Goal: Information Seeking & Learning: Check status

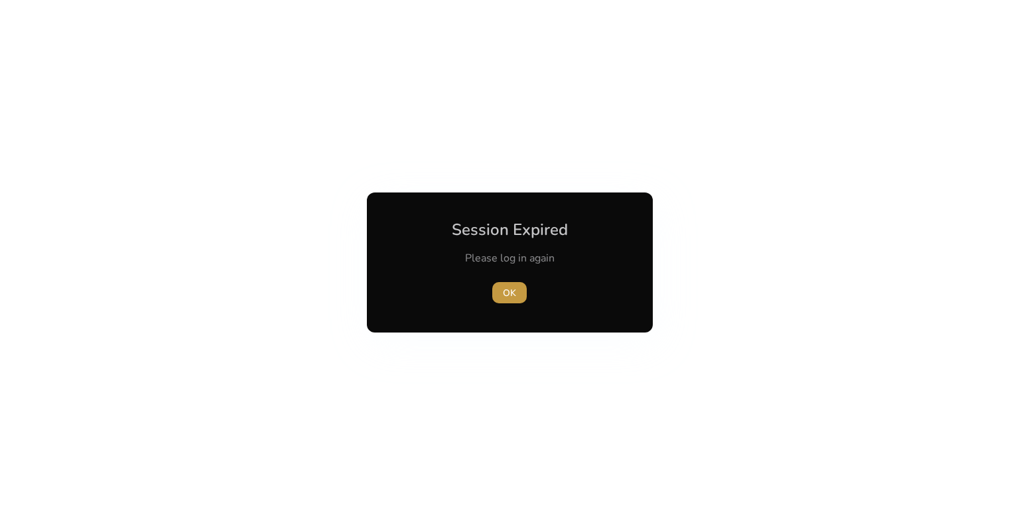
click at [500, 289] on span "button" at bounding box center [509, 293] width 35 height 32
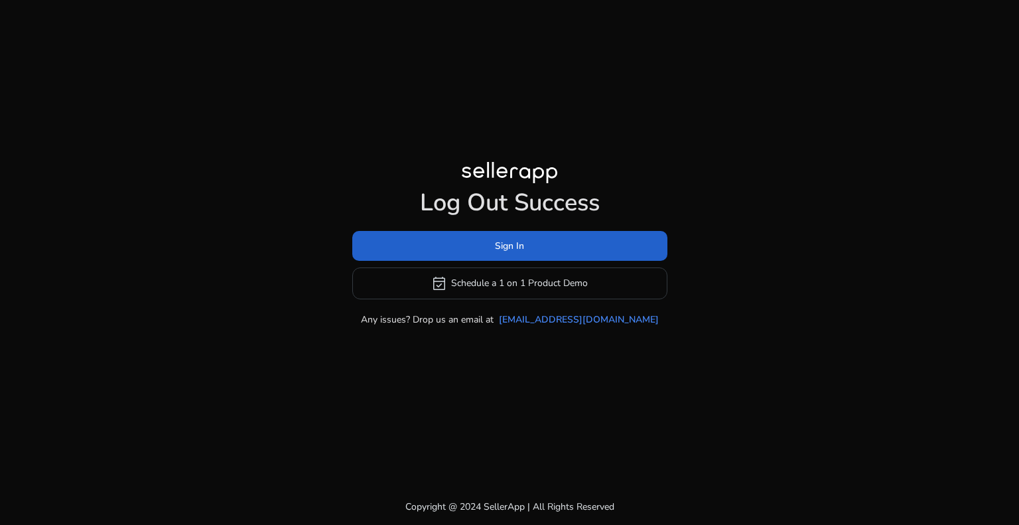
click at [492, 246] on span at bounding box center [509, 246] width 315 height 32
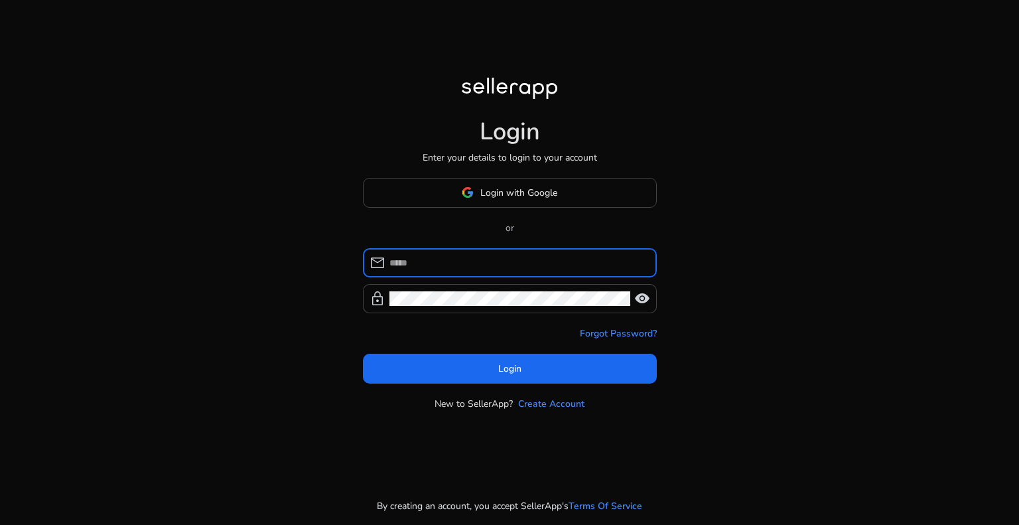
type input "**********"
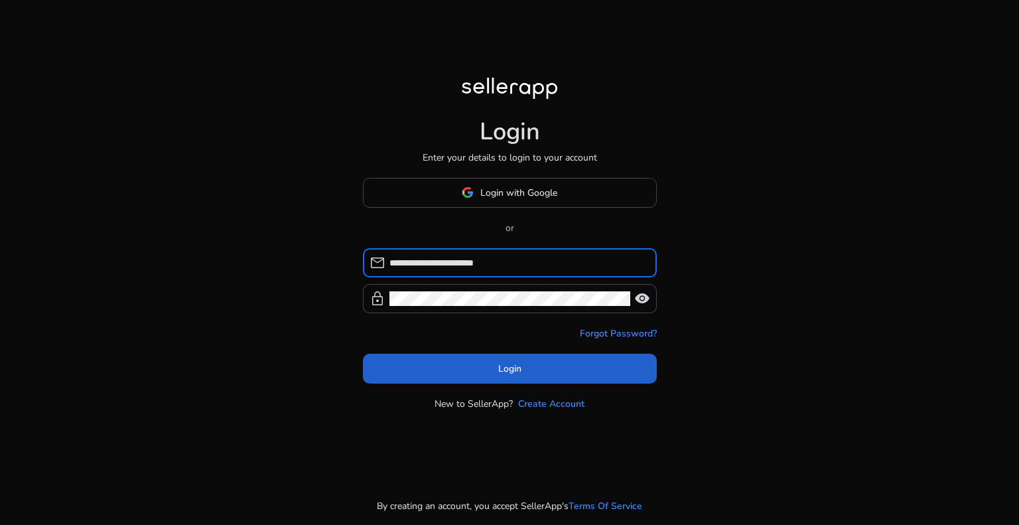
click at [499, 372] on span "Login" at bounding box center [509, 369] width 23 height 14
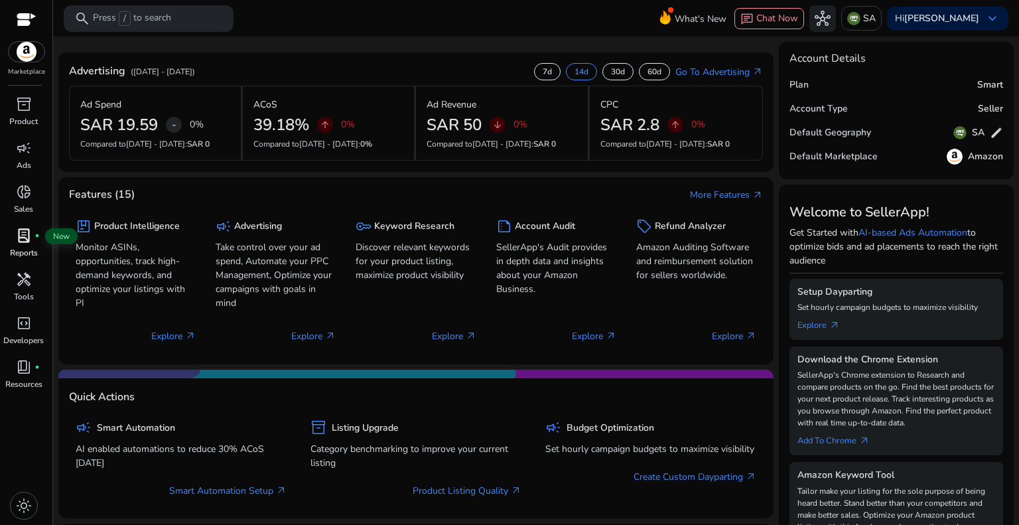
click at [19, 236] on span "lab_profile" at bounding box center [24, 236] width 16 height 16
drag, startPoint x: 375, startPoint y: 235, endPoint x: 344, endPoint y: 256, distance: 36.8
click at [344, 256] on div "package Product Intelligence Monitor ASINs, opportunities, track high-demand ke…" at bounding box center [416, 278] width 694 height 152
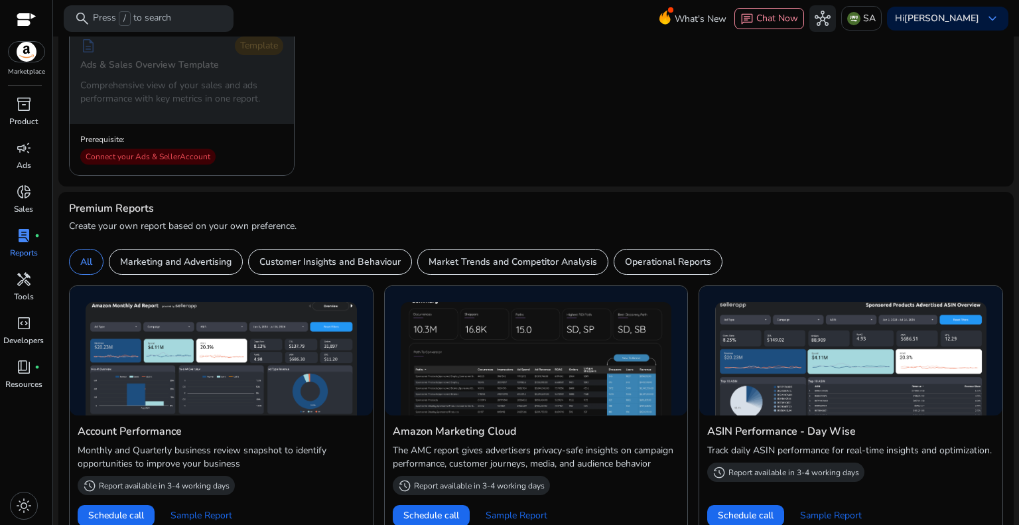
scroll to position [265, 0]
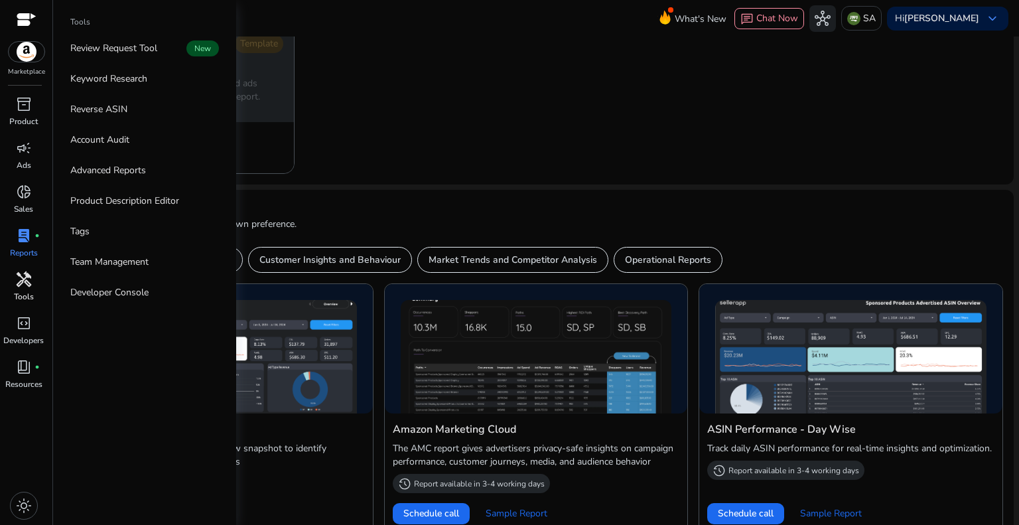
click at [21, 283] on span "handyman" at bounding box center [24, 279] width 16 height 16
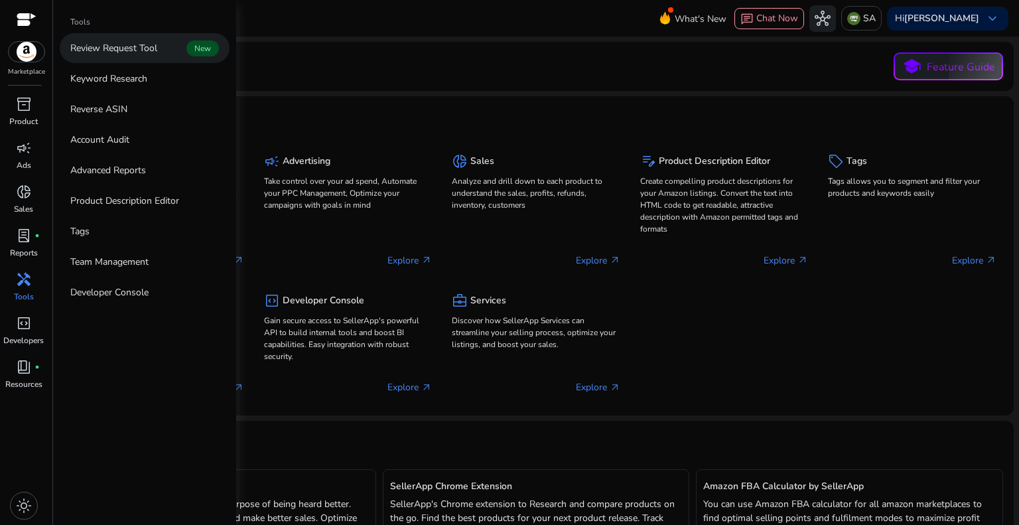
click at [106, 45] on p "Review Request Tool" at bounding box center [113, 48] width 87 height 14
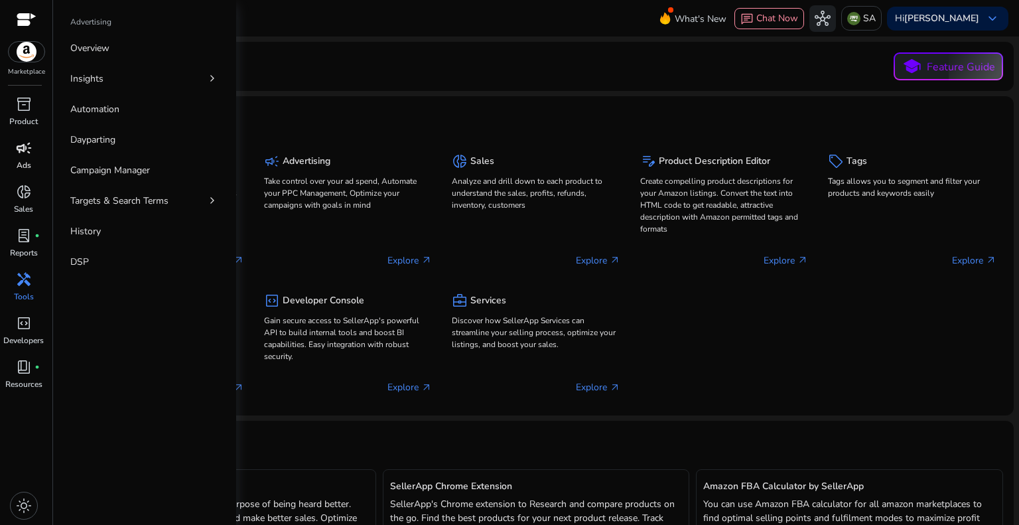
click at [19, 146] on span "campaign" at bounding box center [24, 148] width 16 height 16
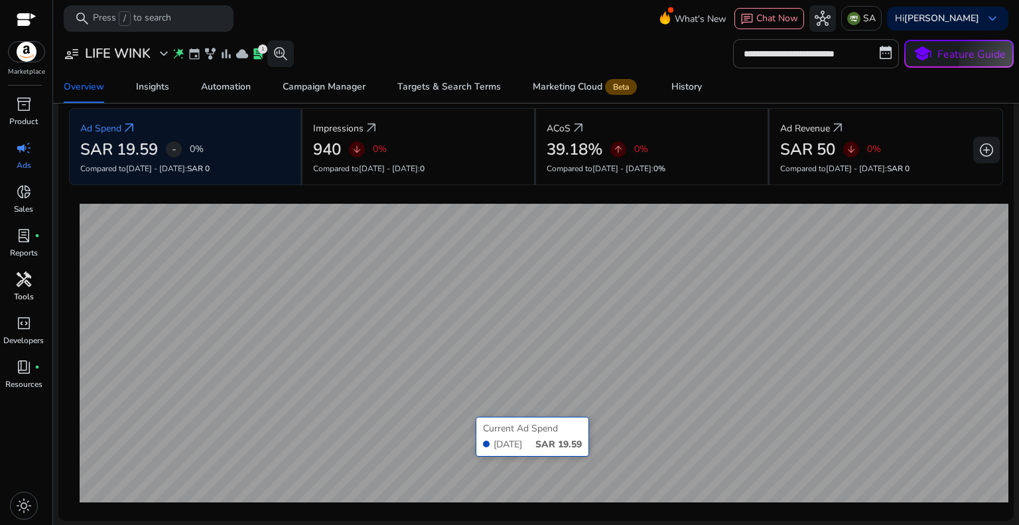
scroll to position [66, 0]
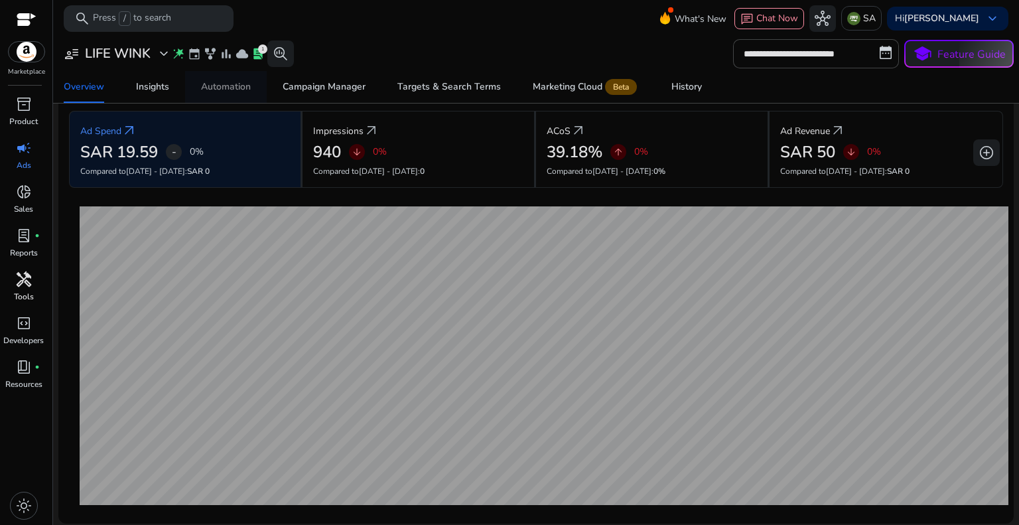
click at [218, 84] on div "Automation" at bounding box center [226, 86] width 50 height 9
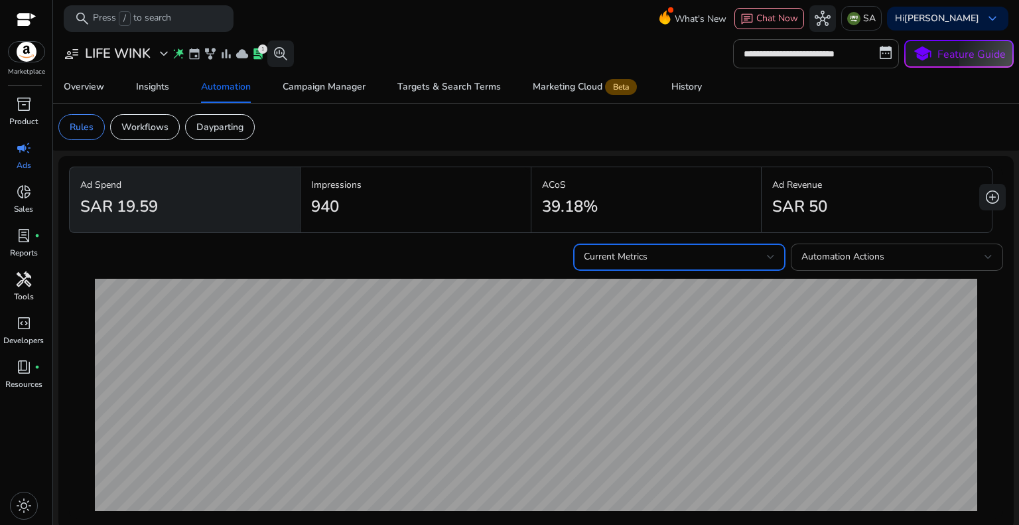
click at [689, 259] on div "Current Metrics" at bounding box center [675, 257] width 183 height 15
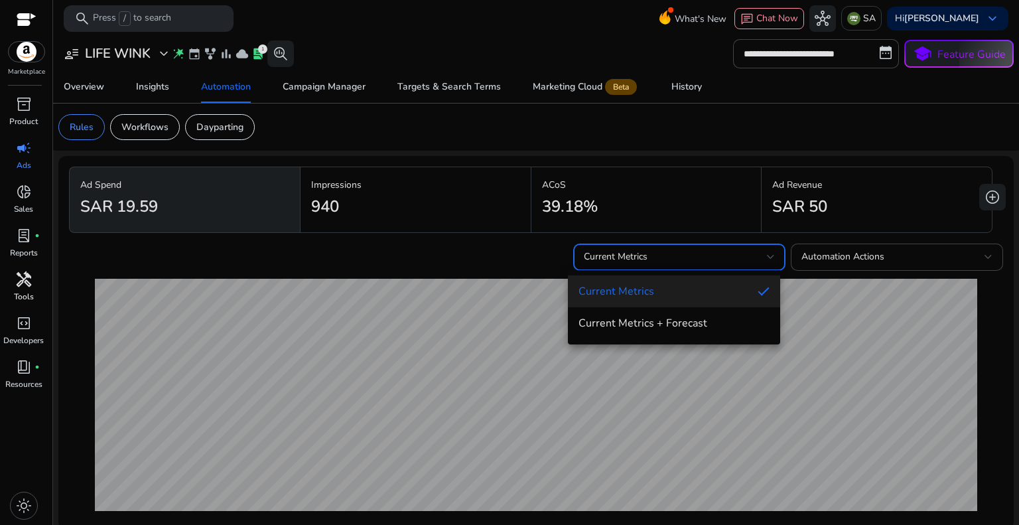
click at [499, 295] on div at bounding box center [509, 262] width 1019 height 525
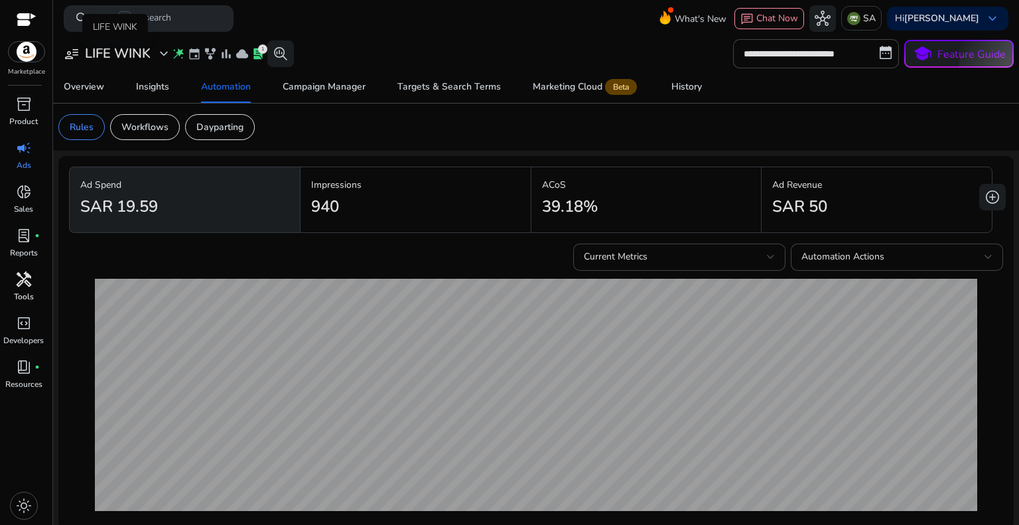
click at [72, 52] on span "user_attributes" at bounding box center [72, 54] width 16 height 16
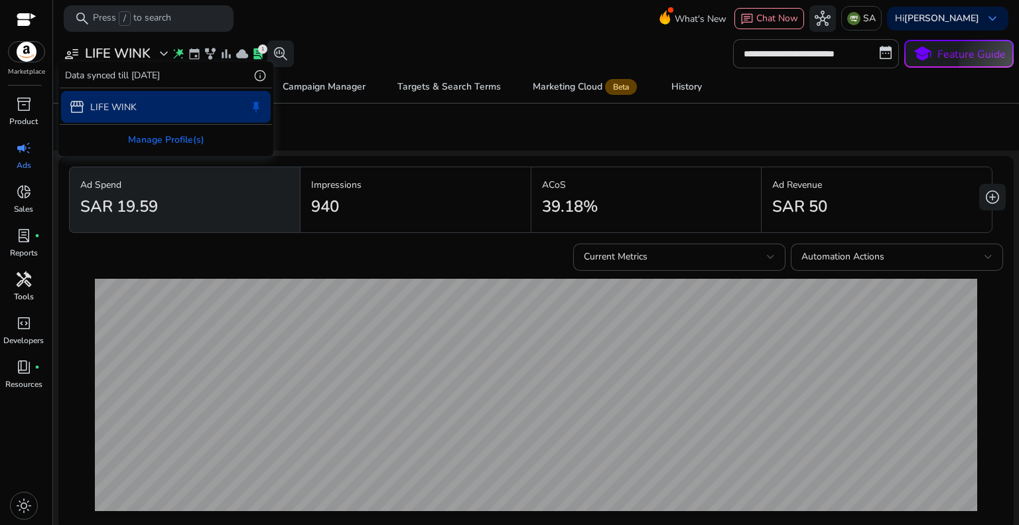
click at [21, 106] on div at bounding box center [509, 262] width 1019 height 525
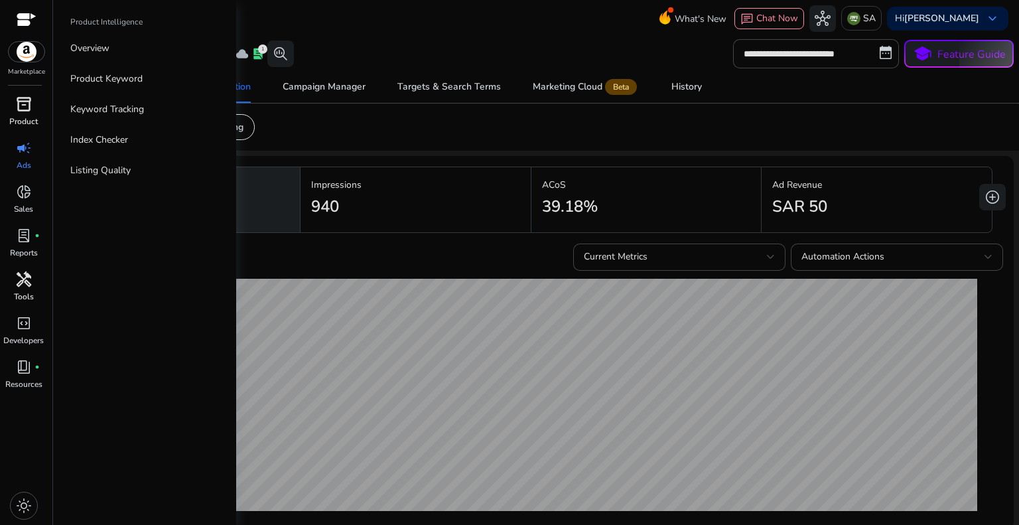
click at [25, 104] on span "inventory_2" at bounding box center [24, 104] width 16 height 16
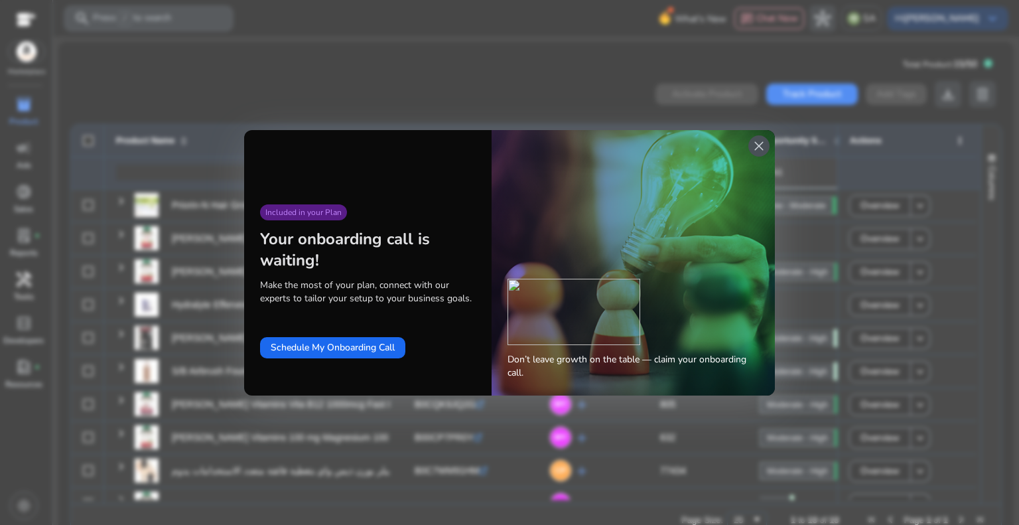
click at [758, 145] on span "close" at bounding box center [759, 146] width 16 height 16
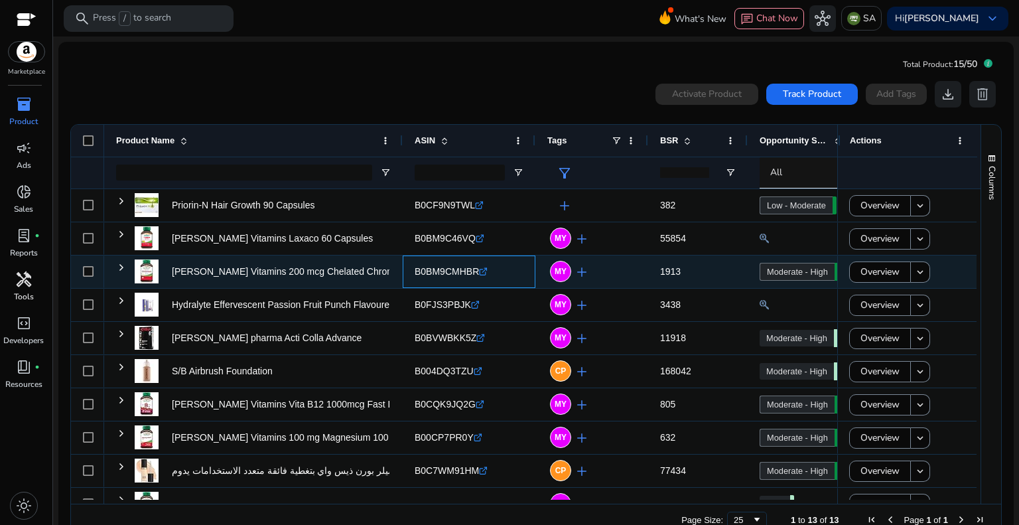
drag, startPoint x: 411, startPoint y: 270, endPoint x: 473, endPoint y: 275, distance: 61.3
click at [473, 275] on div "B0BM9CMHBR .st0{fill:#2c8af8}" at bounding box center [469, 272] width 133 height 33
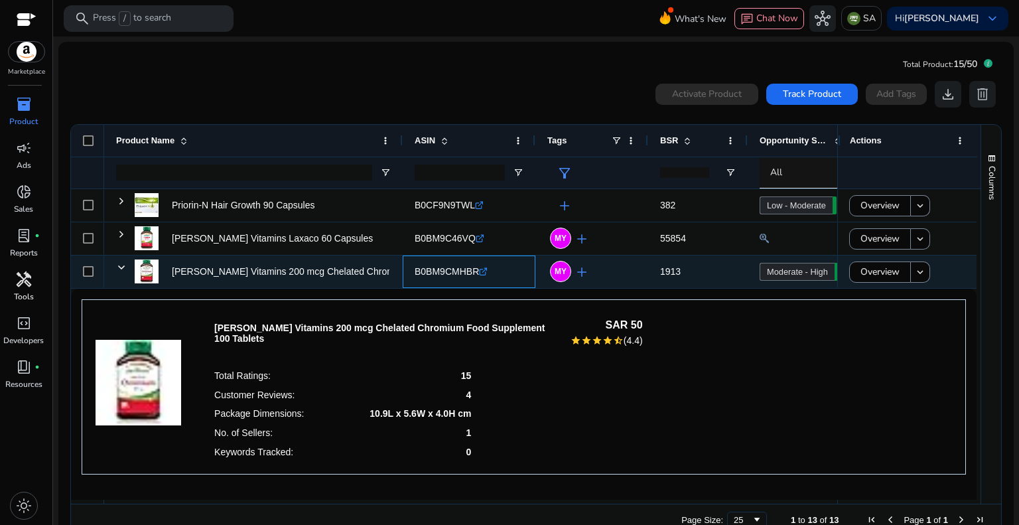
copy span "B0BM9CMHBR"
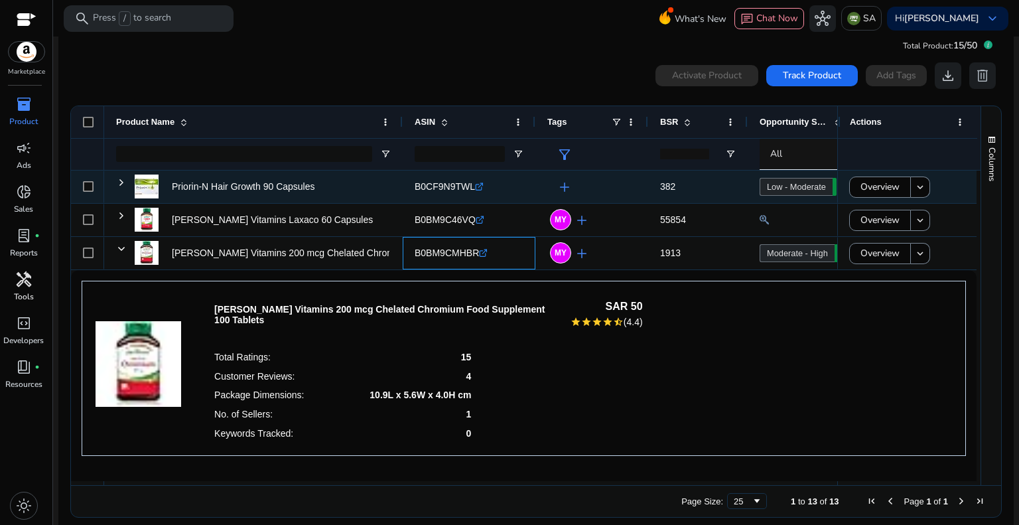
scroll to position [29, 0]
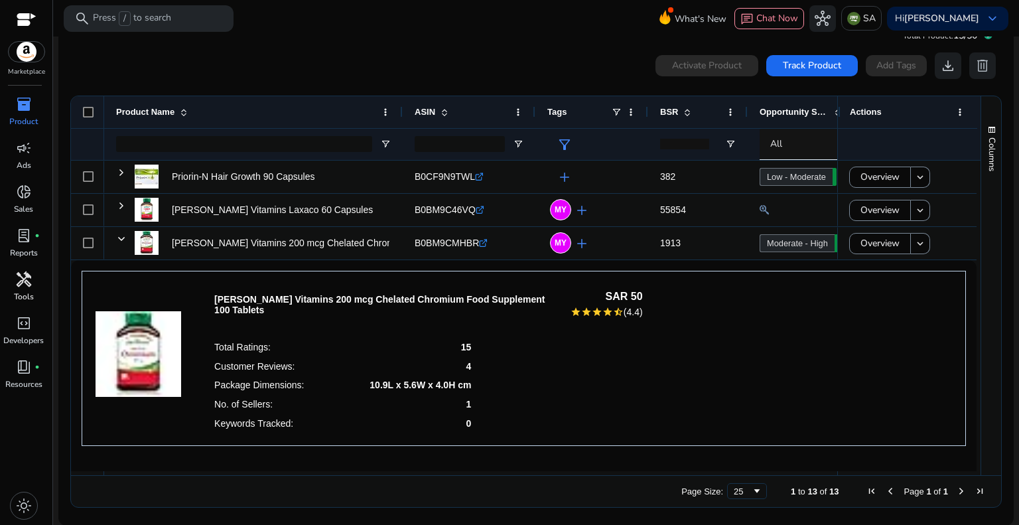
click at [476, 59] on div "0 products selected Activate Product Track Product Add Tags download delete" at bounding box center [536, 65] width 933 height 27
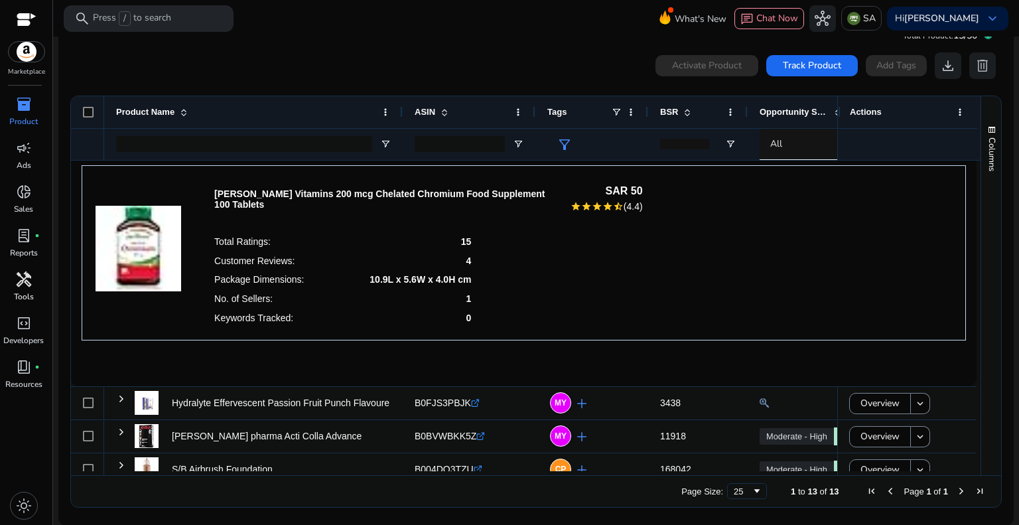
scroll to position [0, 0]
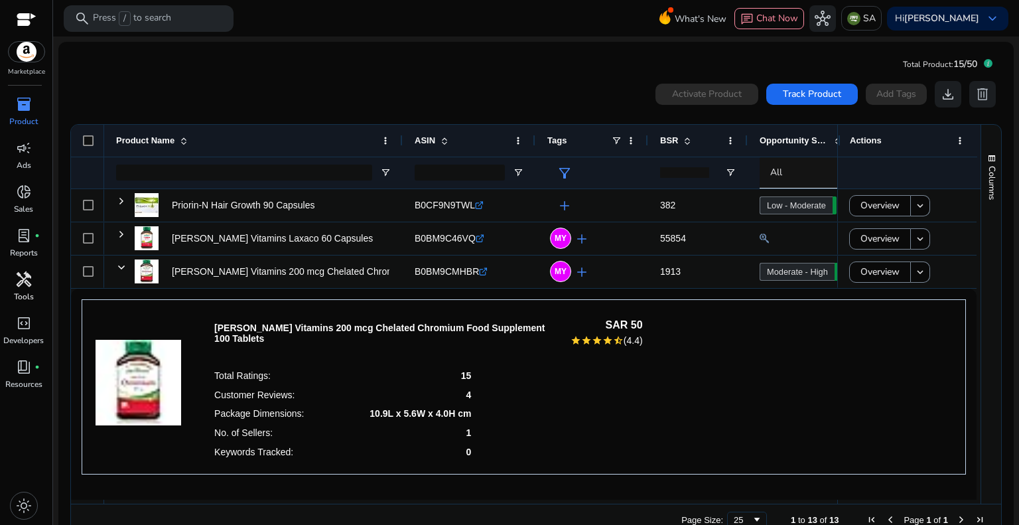
click at [428, 76] on div "0 products selected Activate Product Track Product Add Tags download delete Pre…" at bounding box center [536, 309] width 934 height 469
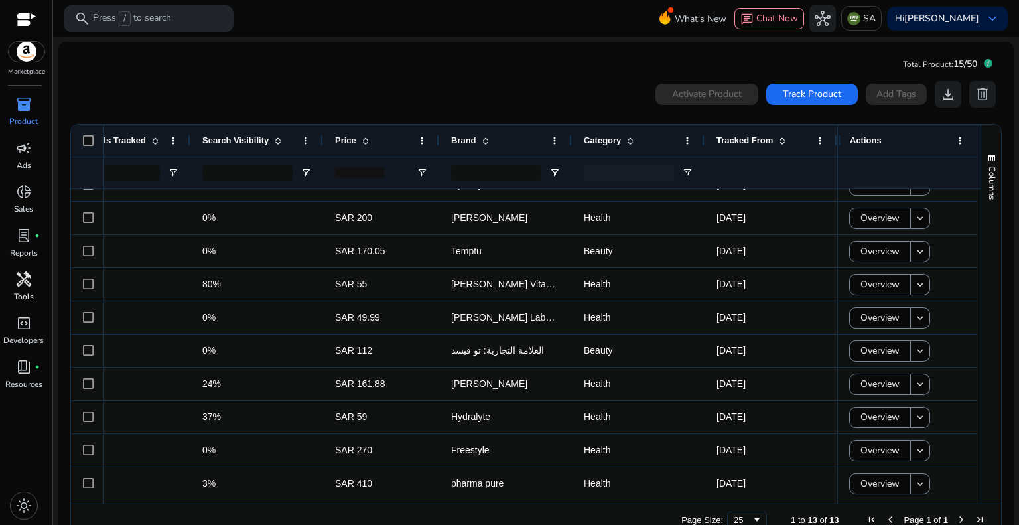
drag, startPoint x: 587, startPoint y: 504, endPoint x: 471, endPoint y: 506, distance: 116.2
click at [471, 506] on div "Page Size: 25 1 to 13 of 13 Page 1 of 1" at bounding box center [536, 520] width 930 height 32
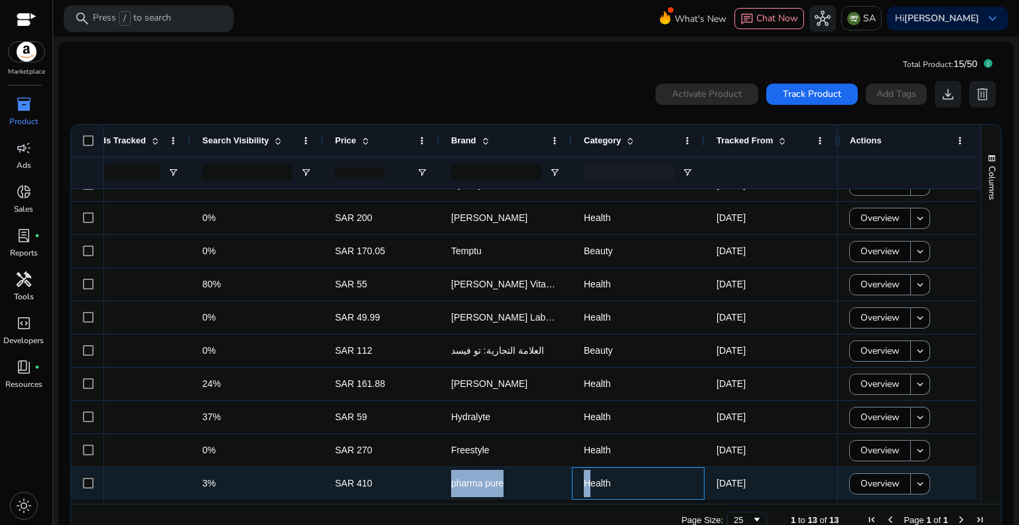
drag, startPoint x: 573, startPoint y: 499, endPoint x: 424, endPoint y: 484, distance: 149.4
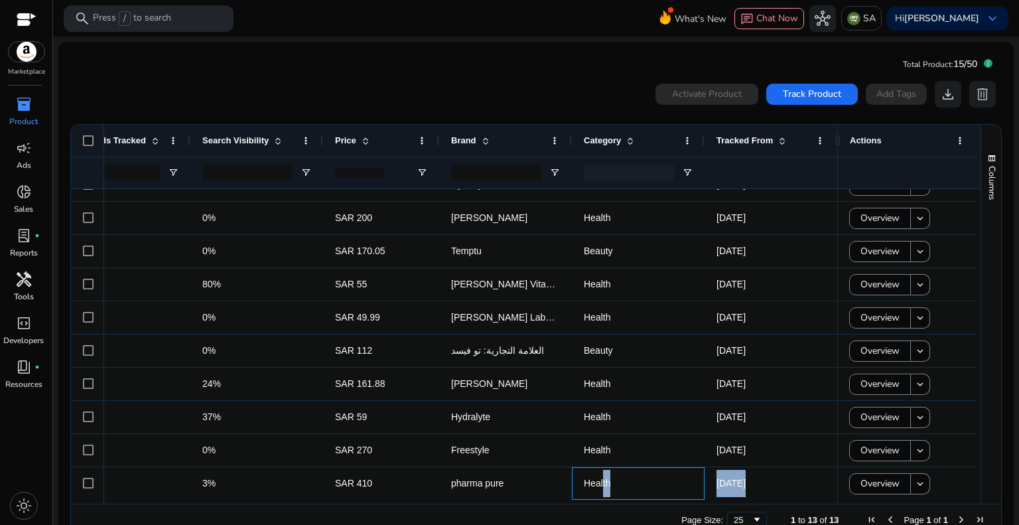
drag, startPoint x: 598, startPoint y: 498, endPoint x: 536, endPoint y: 501, distance: 61.8
click at [547, 501] on div "LQI Keywords Tracked 5" at bounding box center [526, 314] width 910 height 379
